Goal: Task Accomplishment & Management: Manage account settings

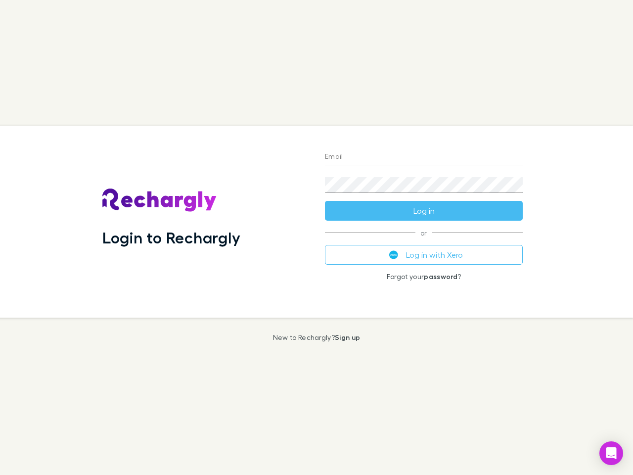
click at [317, 238] on div "Login to Rechargly" at bounding box center [206, 222] width 223 height 192
click at [424, 157] on input "Email" at bounding box center [424, 157] width 198 height 16
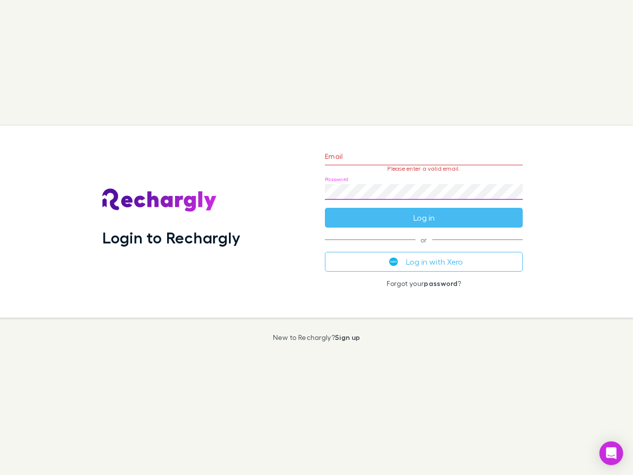
click at [424, 211] on form "Email Please enter a valid email. Password Log in" at bounding box center [424, 185] width 198 height 86
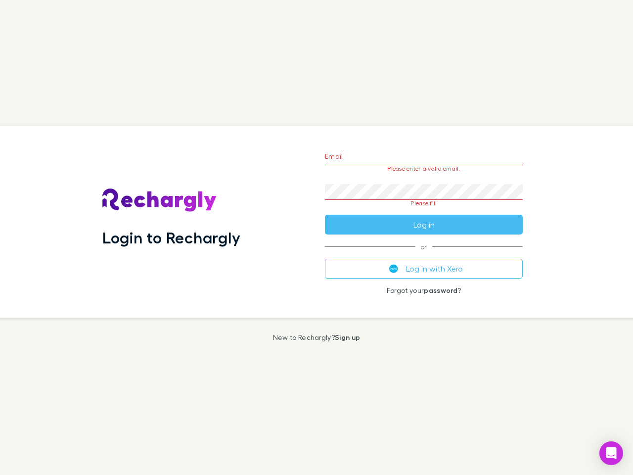
click at [424, 255] on div "Email Please enter a valid email. Password Please fill Log in or Log in with Xe…" at bounding box center [424, 222] width 214 height 192
click at [612, 453] on icon "Open Intercom Messenger" at bounding box center [612, 453] width 10 height 12
